Goal: Task Accomplishment & Management: Complete application form

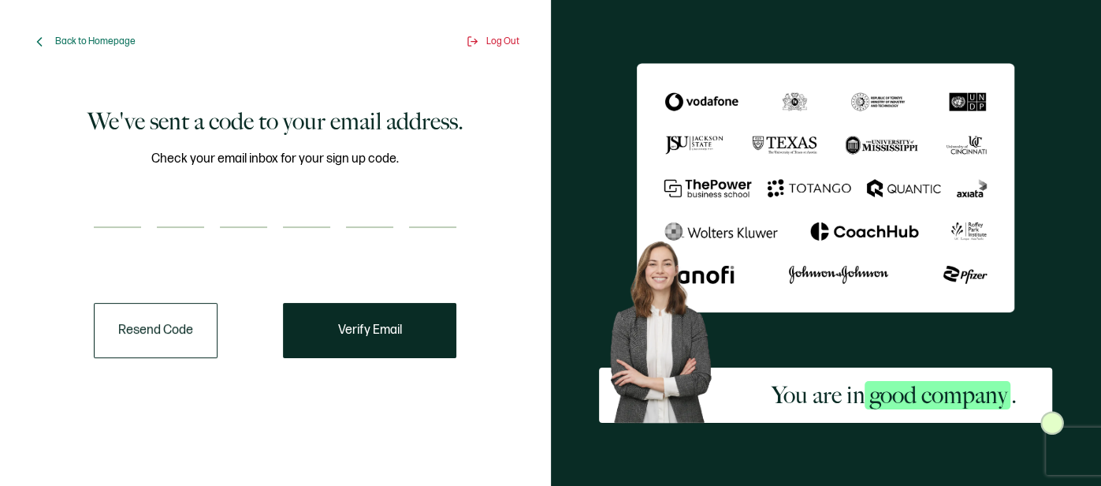
paste input "1"
type input "1"
type input "0"
type input "8"
type input "0"
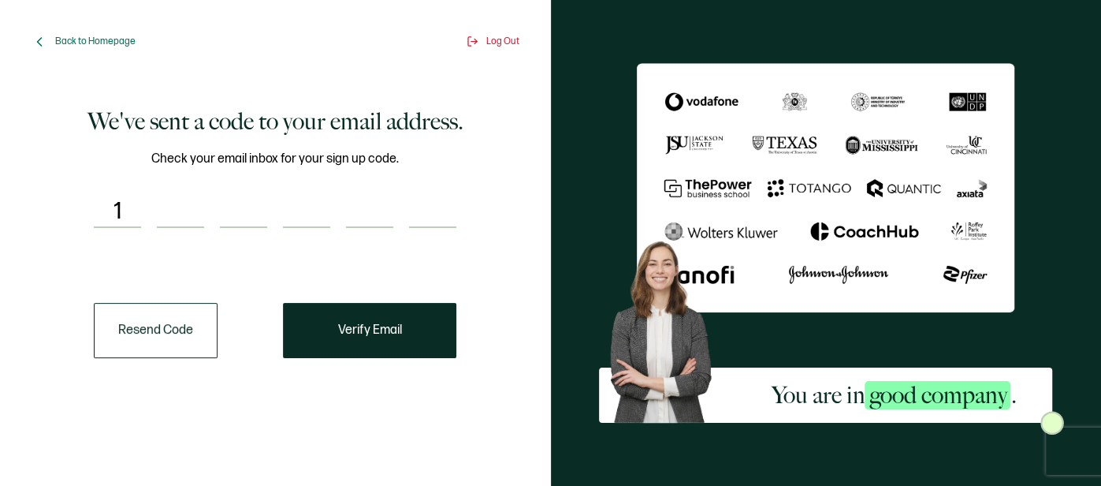
type input "1"
type input "2"
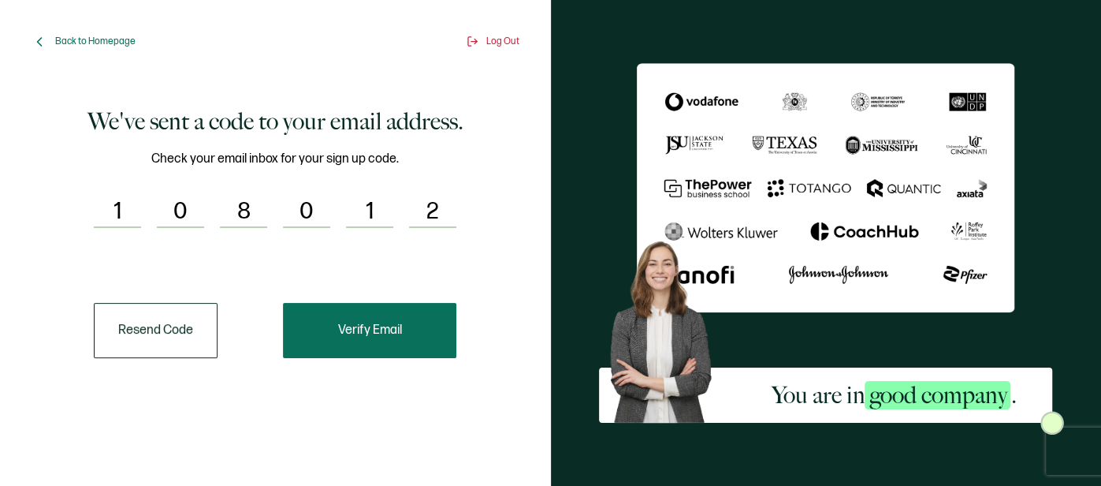
click at [397, 324] on span "Verify Email" at bounding box center [370, 330] width 64 height 13
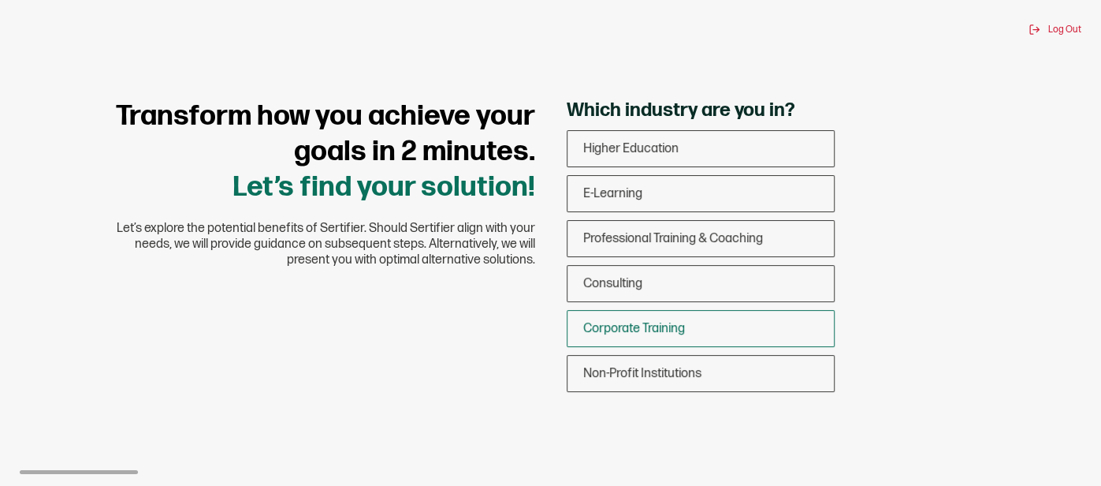
click at [692, 325] on div "Corporate Training" at bounding box center [700, 328] width 266 height 37
click at [0, 0] on input "Corporate Training" at bounding box center [0, 0] width 0 height 0
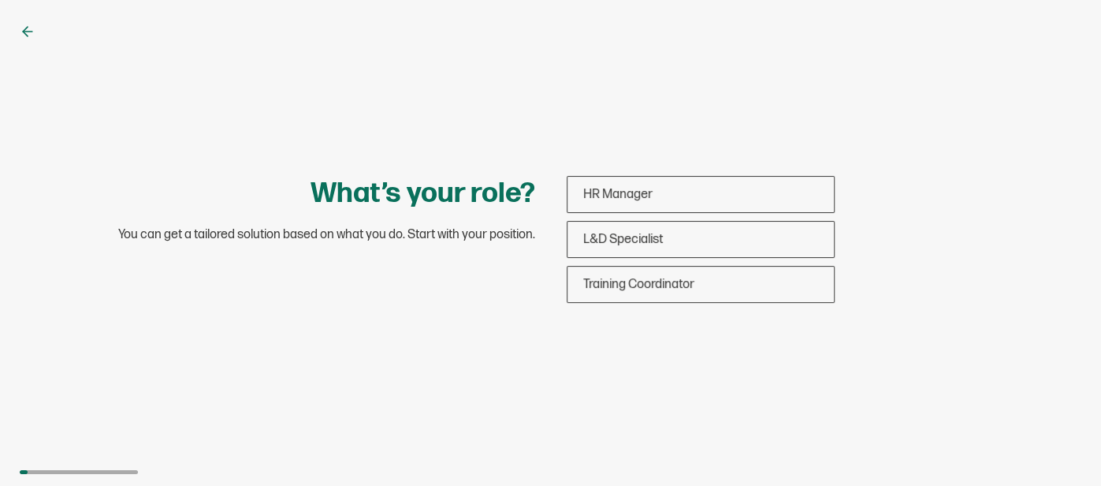
click at [28, 32] on icon at bounding box center [28, 32] width 16 height 16
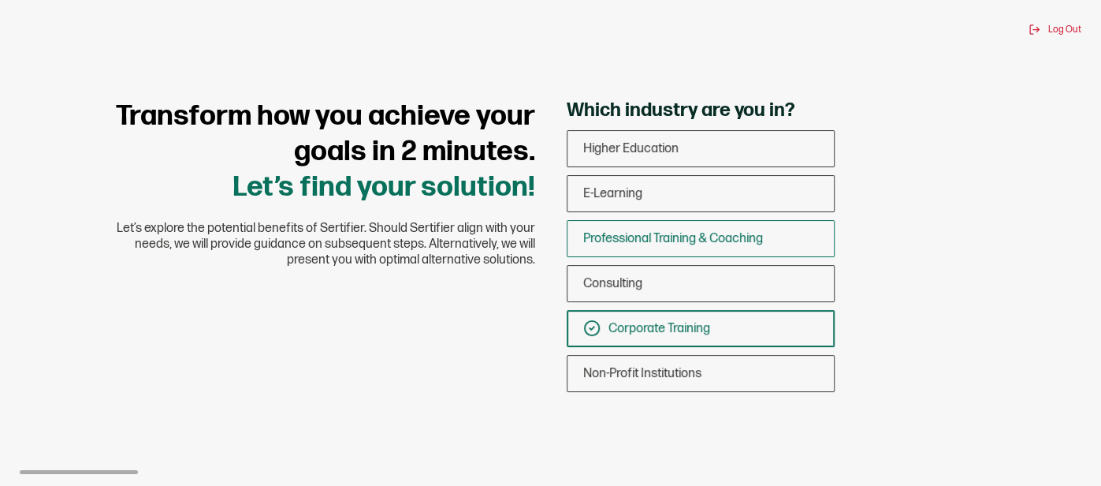
click at [755, 244] on span "Professional Training & Coaching" at bounding box center [673, 238] width 180 height 15
click at [0, 0] on input "Professional Training & Coaching" at bounding box center [0, 0] width 0 height 0
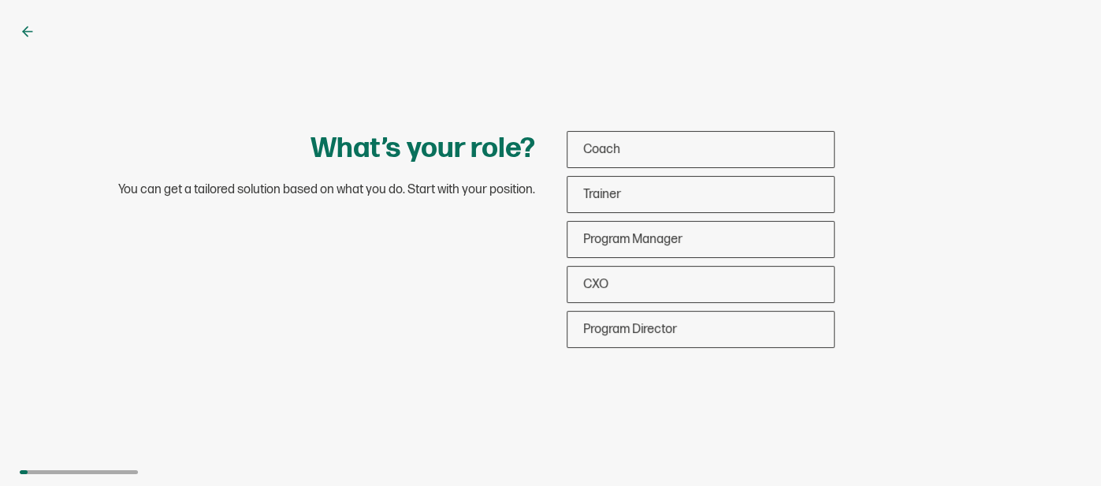
click at [27, 27] on icon at bounding box center [25, 31] width 5 height 9
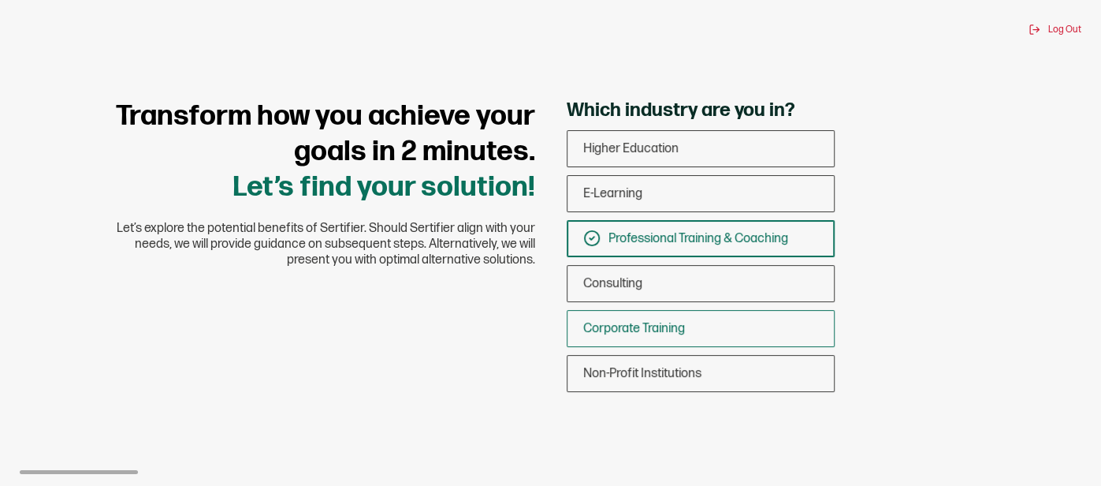
click at [702, 326] on div "Corporate Training" at bounding box center [700, 328] width 266 height 37
click at [0, 0] on input "Corporate Training" at bounding box center [0, 0] width 0 height 0
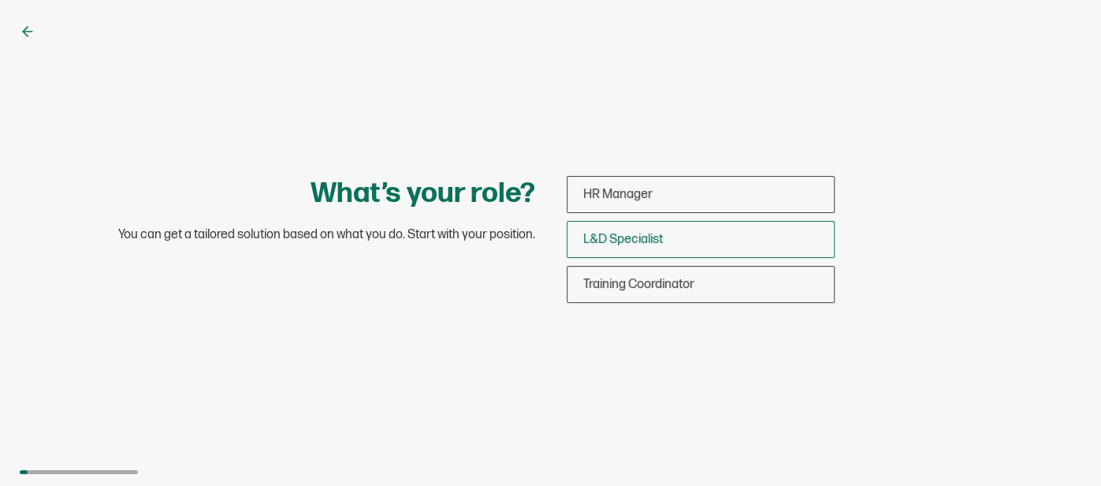
click at [649, 239] on span "L&D Specialist" at bounding box center [623, 239] width 80 height 15
click at [0, 0] on input "L&D Specialist" at bounding box center [0, 0] width 0 height 0
click at [620, 239] on span "L&D Specialist" at bounding box center [648, 239] width 80 height 15
click at [0, 0] on input "L&D Specialist" at bounding box center [0, 0] width 0 height 0
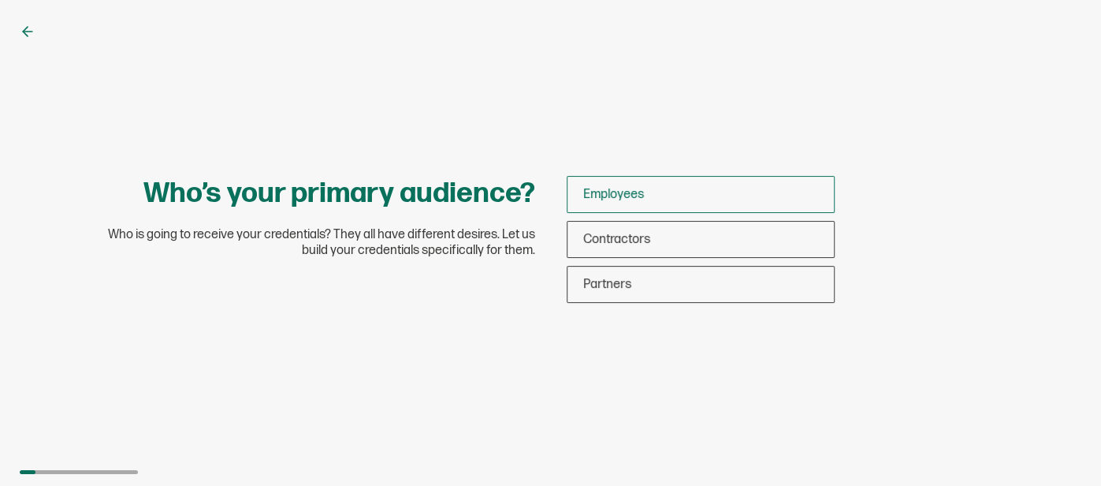
click at [609, 180] on div "Employees" at bounding box center [700, 194] width 266 height 37
click at [0, 0] on input "Employees" at bounding box center [0, 0] width 0 height 0
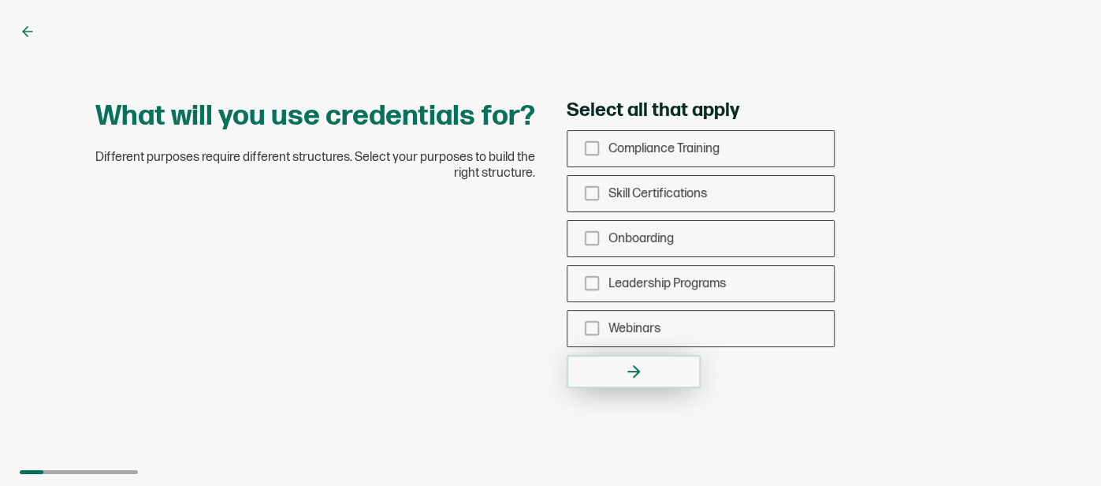
click at [625, 369] on icon "button" at bounding box center [633, 371] width 19 height 19
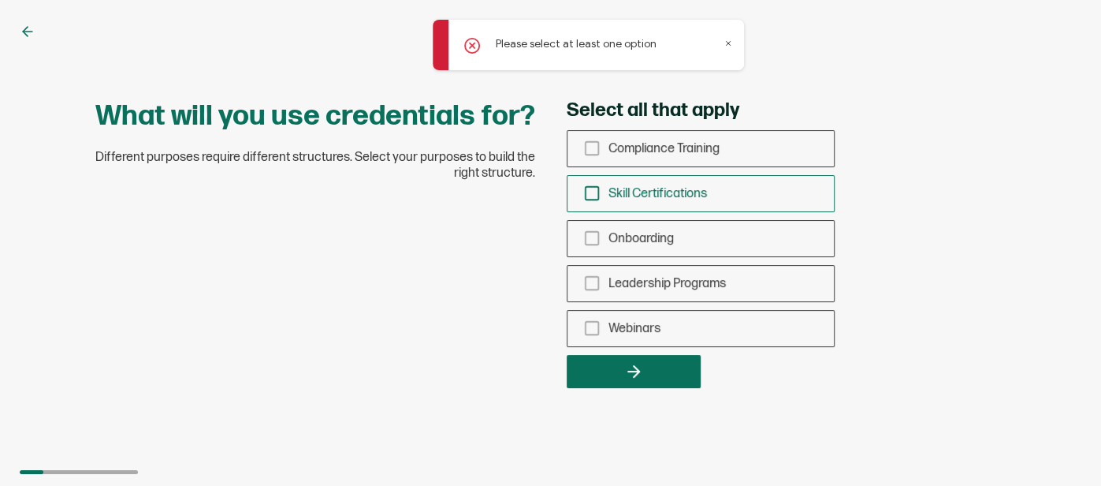
click at [589, 192] on icon "checkbox-group" at bounding box center [591, 192] width 17 height 17
click at [0, 0] on input "Skill Certifications" at bounding box center [0, 0] width 0 height 0
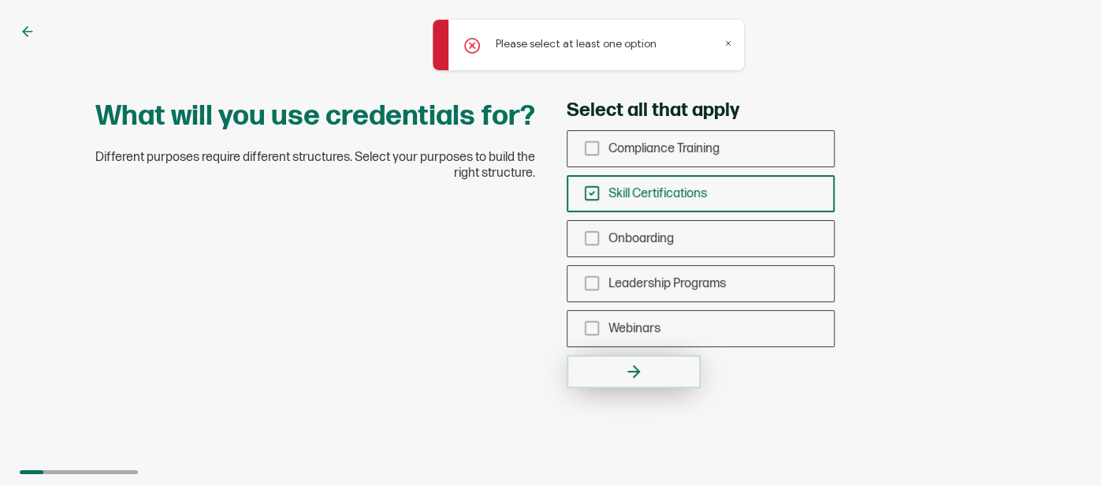
click at [649, 371] on button "button" at bounding box center [634, 371] width 134 height 33
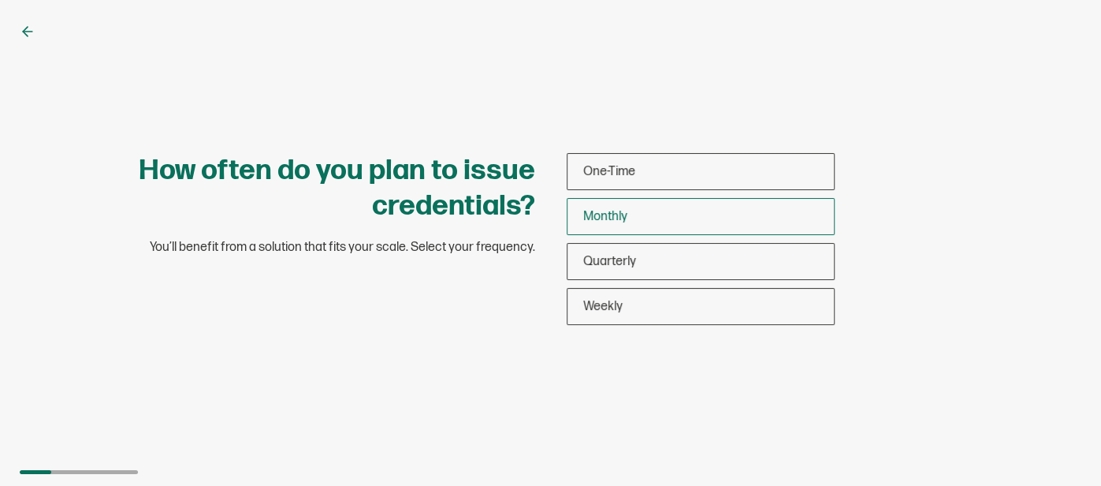
click at [622, 217] on span "Monthly" at bounding box center [605, 216] width 44 height 15
click at [0, 0] on input "Monthly" at bounding box center [0, 0] width 0 height 0
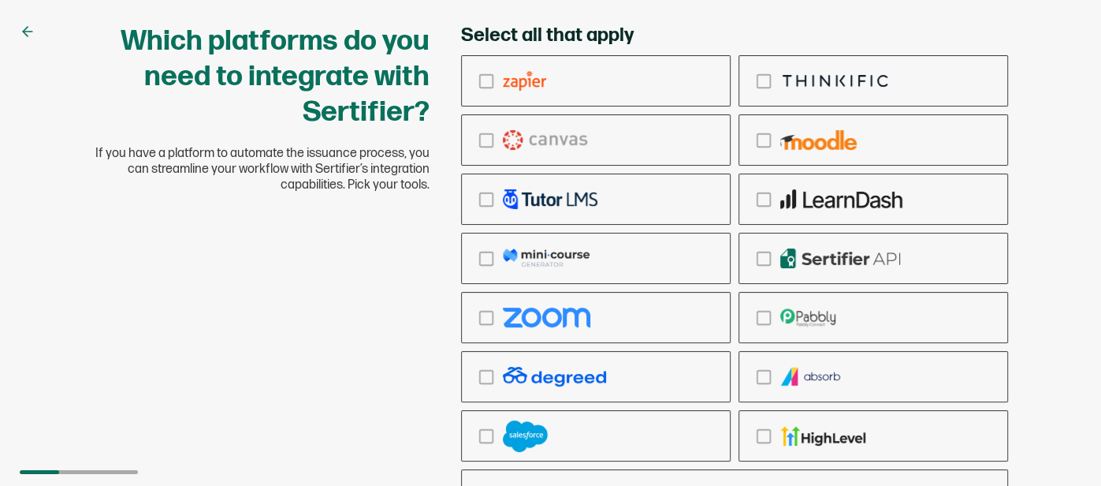
drag, startPoint x: 140, startPoint y: 343, endPoint x: 120, endPoint y: 216, distance: 128.4
click at [120, 216] on div "Which platforms do you need to integrate with Sertifier? If you have a platform…" at bounding box center [551, 293] width 946 height 538
click at [507, 327] on div "checkbox-group" at bounding box center [596, 317] width 268 height 37
click at [0, 0] on input "checkbox-group" at bounding box center [0, 0] width 0 height 0
click at [518, 318] on img "checkbox-group" at bounding box center [546, 317] width 87 height 20
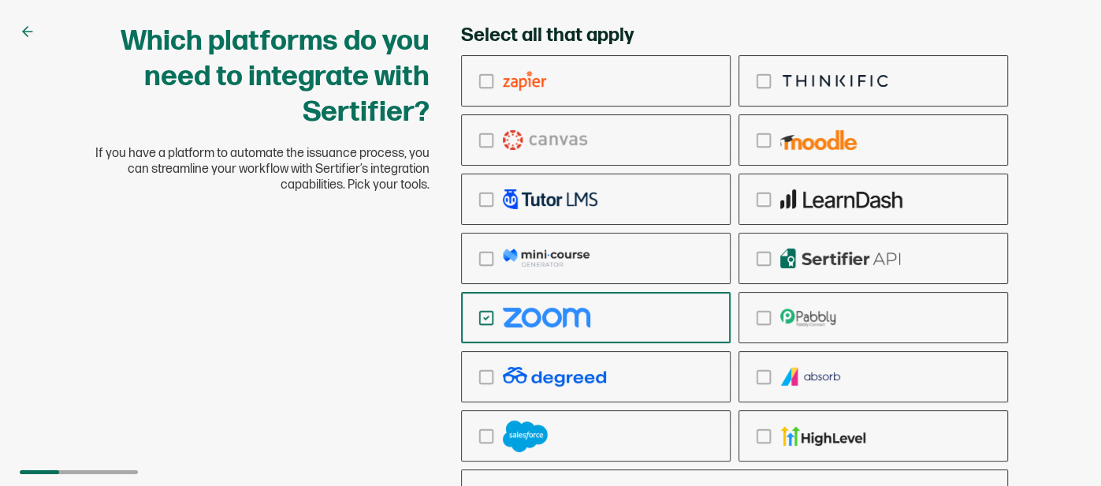
click at [0, 0] on input "checkbox-group" at bounding box center [0, 0] width 0 height 0
click at [518, 318] on img "checkbox-group" at bounding box center [546, 317] width 87 height 20
click at [0, 0] on input "checkbox-group" at bounding box center [0, 0] width 0 height 0
click at [814, 477] on div "Ringcentral Adobe Vedubox Kryterion PearsonVue CredSpark Prometric PSI Certiver…" at bounding box center [734, 494] width 547 height 51
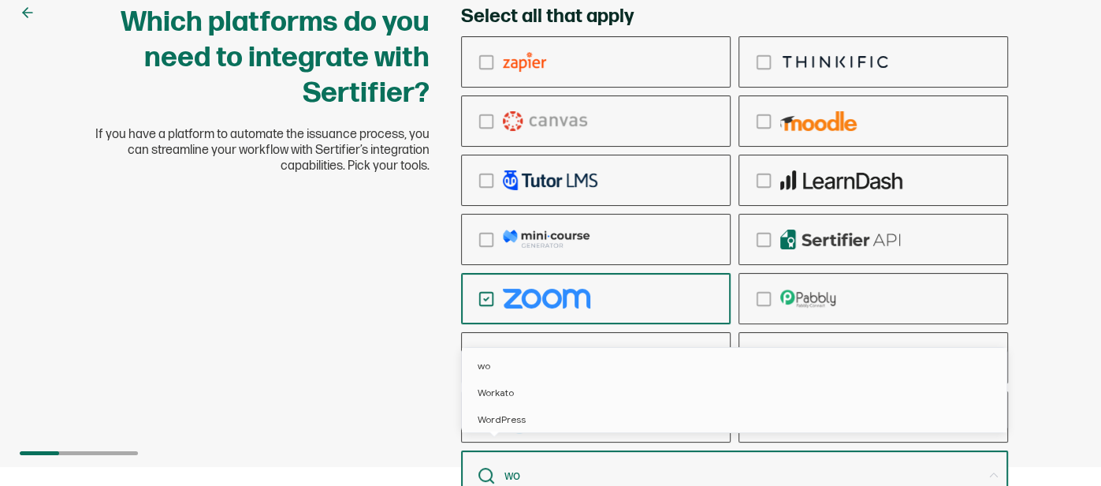
type input "w"
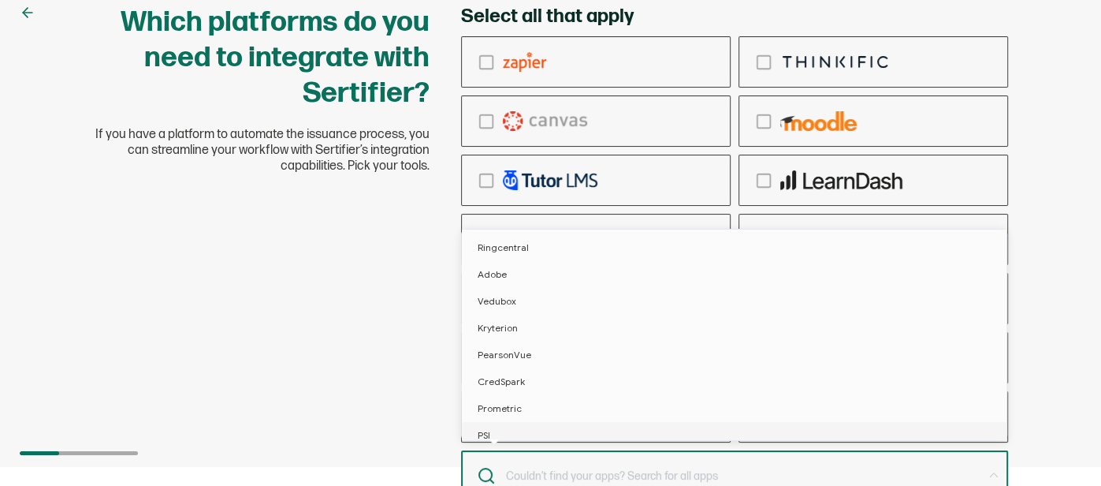
click at [448, 472] on div "Select all that apply Skip" at bounding box center [734, 274] width 579 height 538
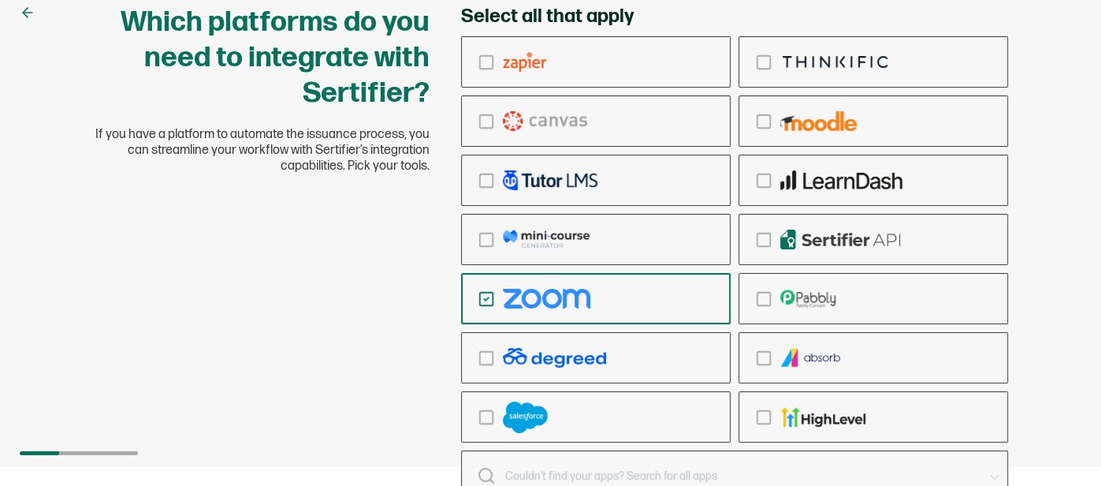
click at [107, 449] on div "Which platforms do you need to integrate with Sertifier? If you have a platform…" at bounding box center [551, 274] width 946 height 538
drag, startPoint x: 225, startPoint y: 469, endPoint x: 240, endPoint y: 459, distance: 17.5
click at [231, 465] on div "Which platforms do you need to integrate with Sertifier? If you have a platform…" at bounding box center [551, 274] width 946 height 538
click at [26, 12] on icon at bounding box center [28, 13] width 16 height 16
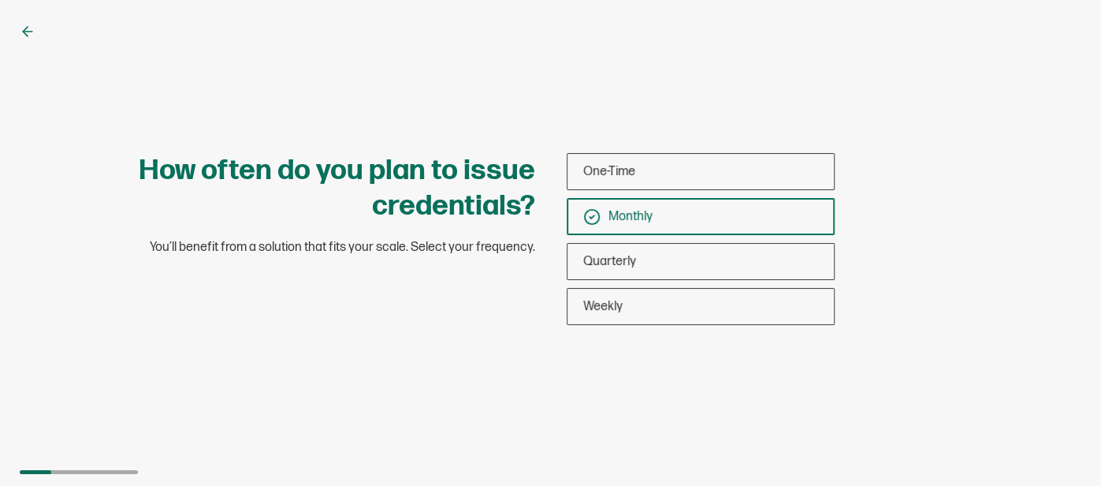
click at [24, 35] on icon at bounding box center [28, 32] width 16 height 16
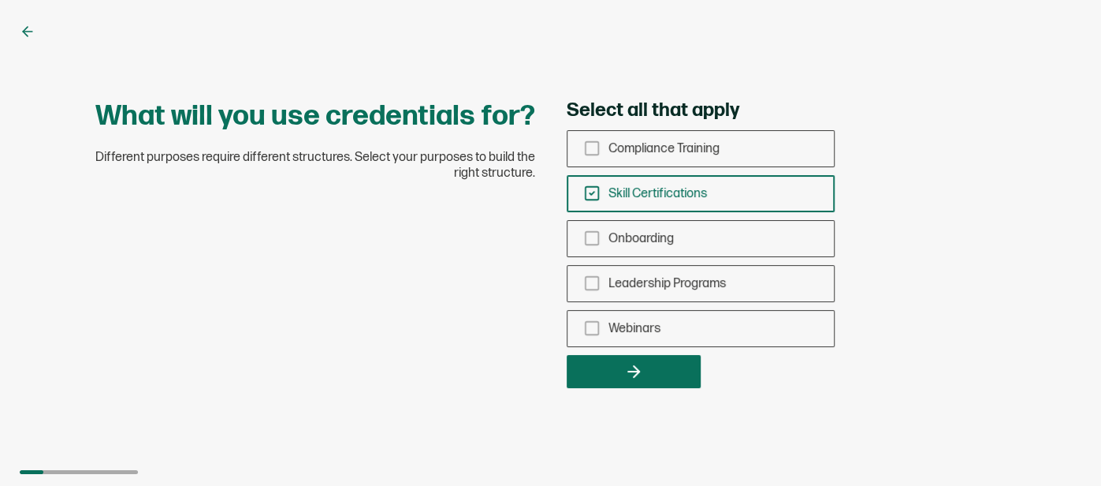
click at [24, 33] on icon at bounding box center [25, 31] width 5 height 9
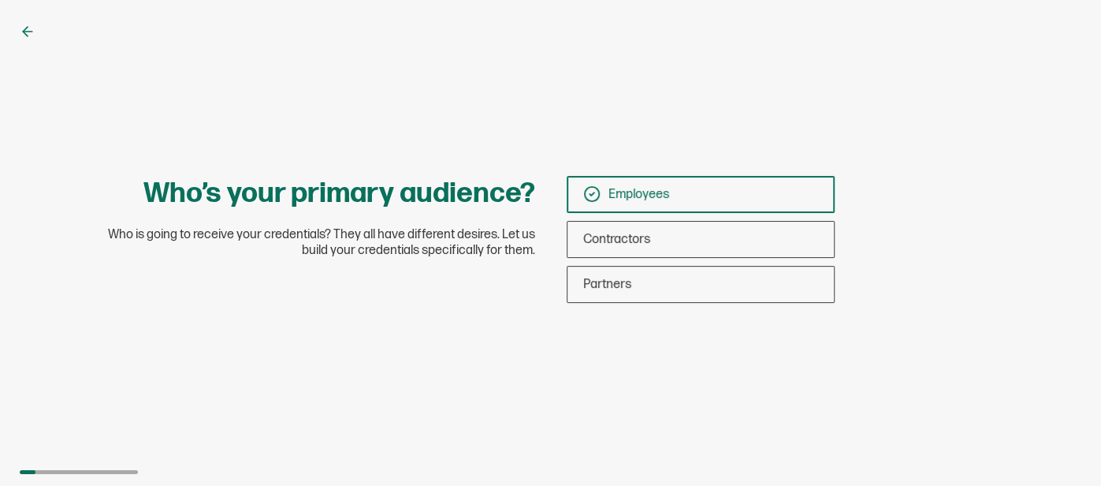
click at [25, 32] on icon at bounding box center [28, 32] width 16 height 16
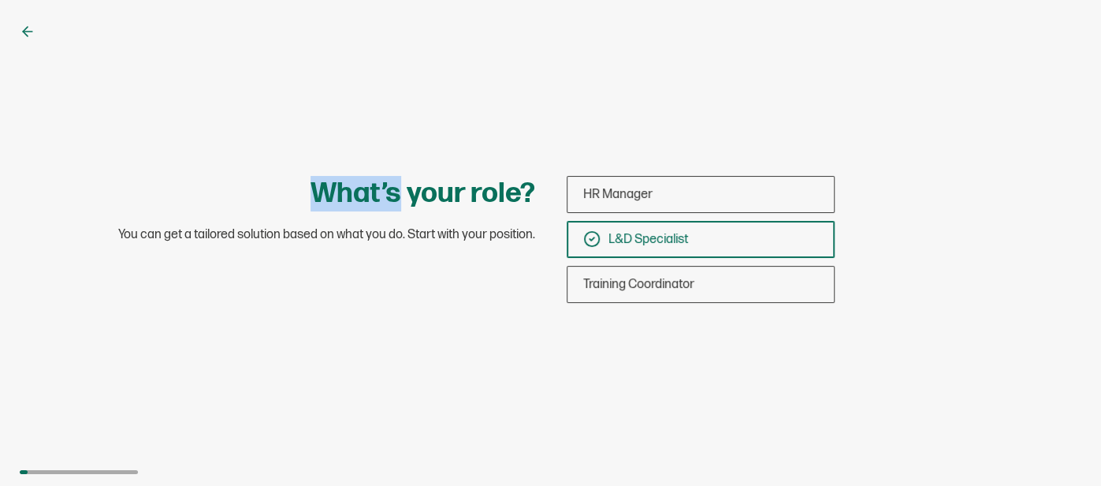
click at [26, 32] on icon at bounding box center [28, 32] width 16 height 16
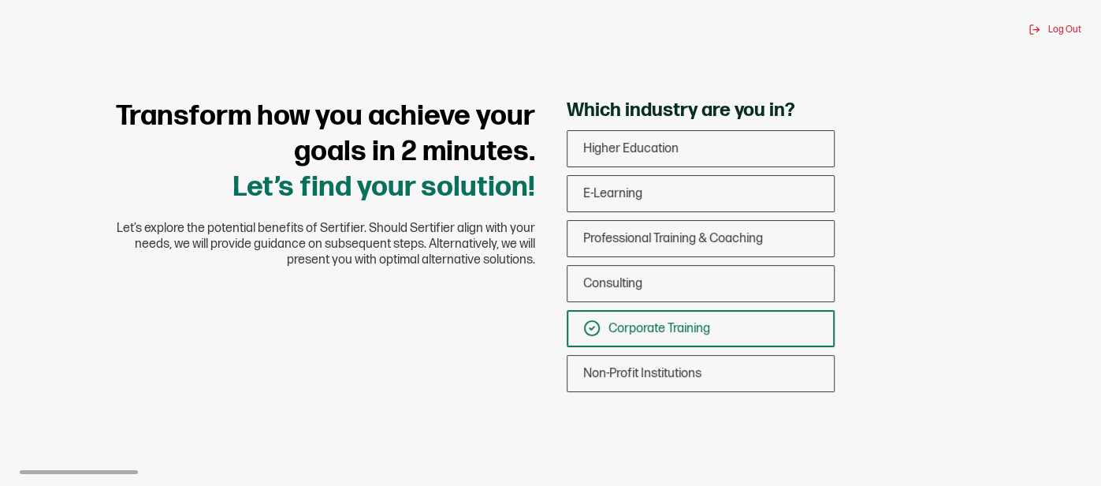
click at [26, 32] on div "Log Out" at bounding box center [551, 30] width 1062 height 12
click at [1043, 29] on div "Log Out" at bounding box center [1055, 30] width 53 height 12
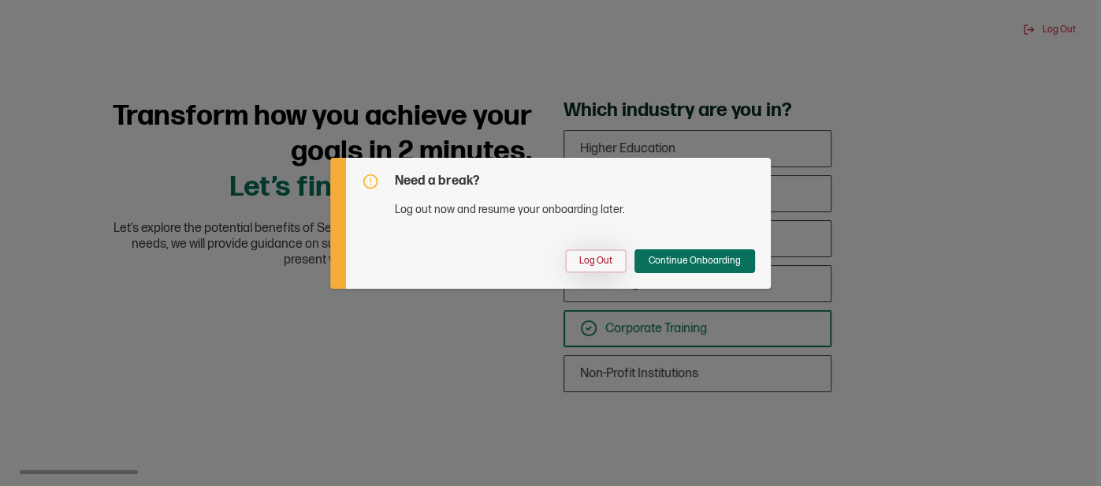
click at [616, 262] on button "Log Out" at bounding box center [595, 261] width 61 height 24
